Goal: Information Seeking & Learning: Learn about a topic

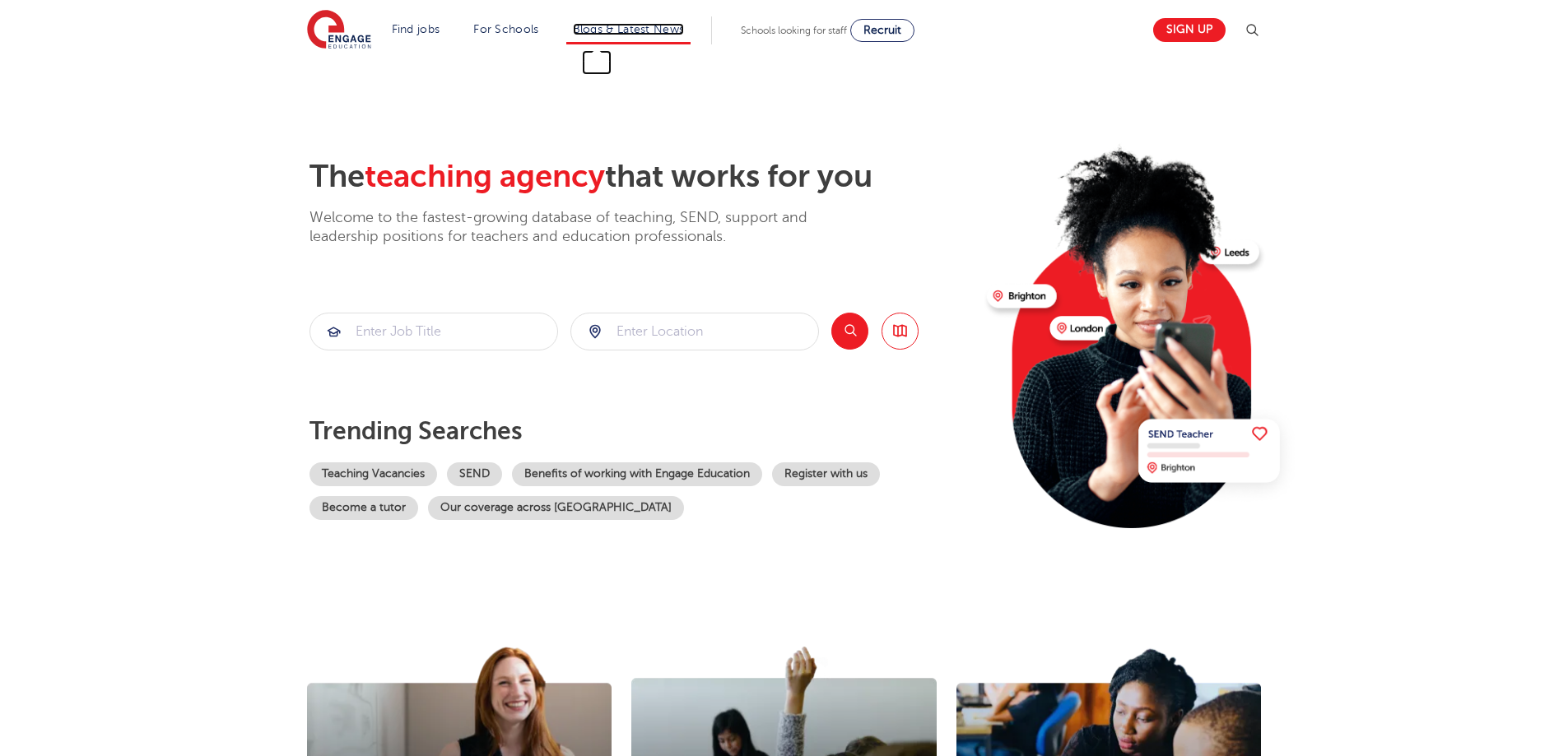
click at [680, 34] on link "Blogs & Latest News" at bounding box center [629, 29] width 112 height 12
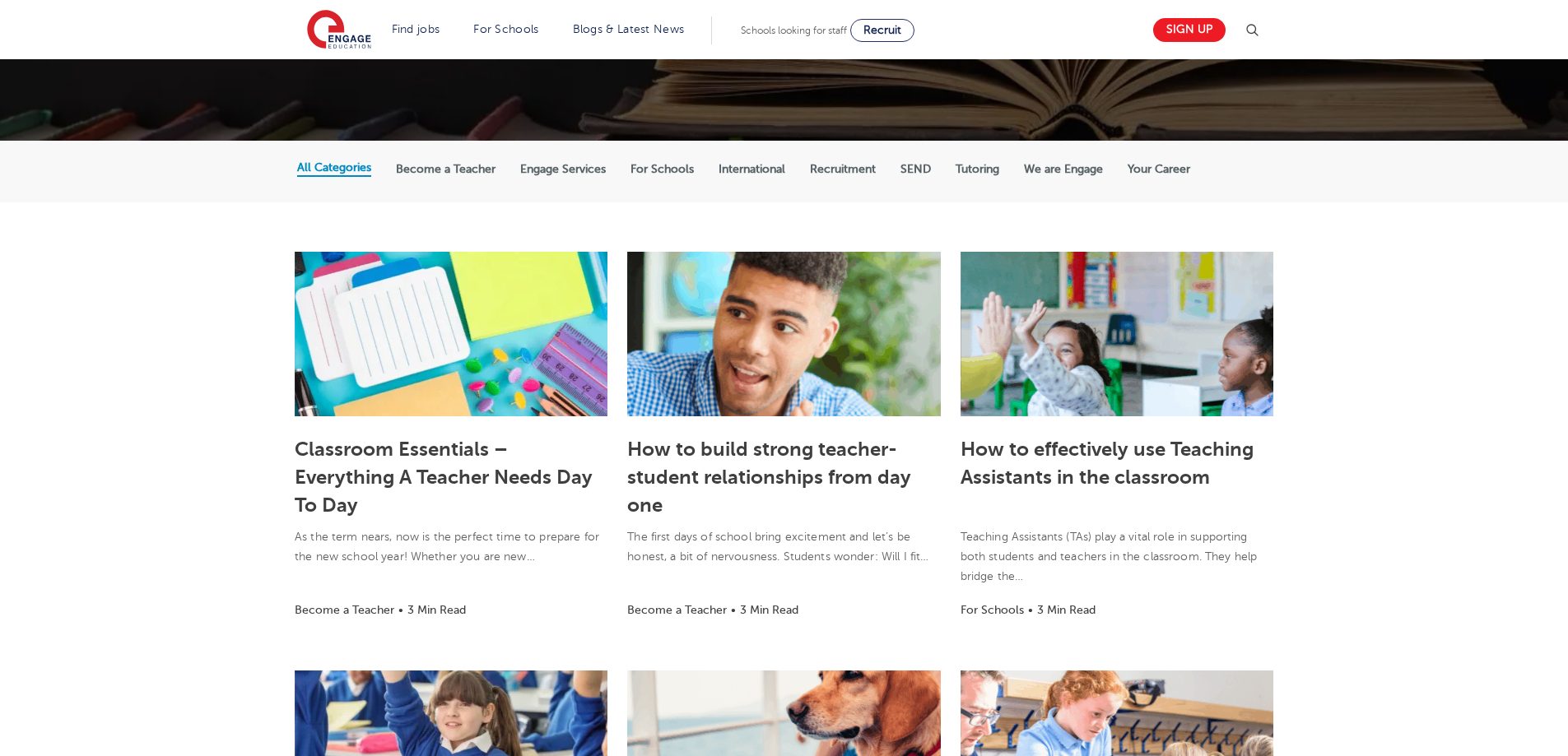
scroll to position [329, 0]
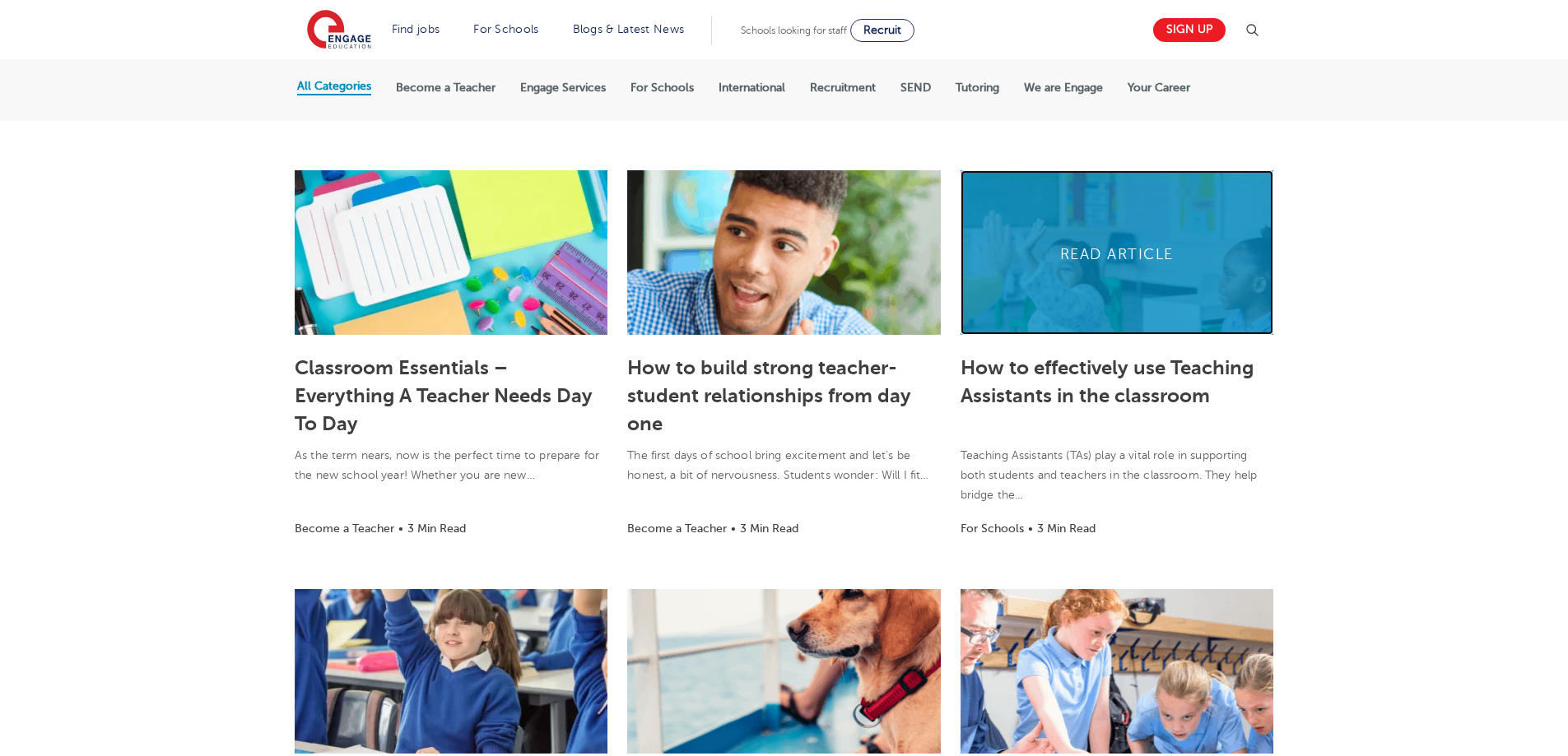
click at [1104, 256] on link at bounding box center [1117, 252] width 313 height 165
